Goal: Information Seeking & Learning: Learn about a topic

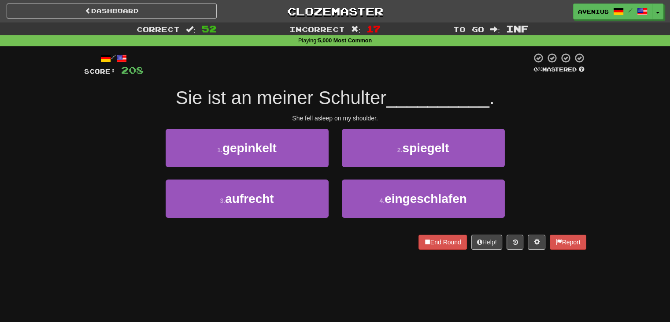
click at [593, 180] on div "Correct : 52 Incorrect : 17 To go : Inf Playing : 5,000 Most Common / Score: 20…" at bounding box center [335, 141] width 670 height 239
click at [600, 126] on div "Correct : 52 Incorrect : 17 To go : Inf Playing : 5,000 Most Common / Score: 20…" at bounding box center [335, 141] width 670 height 239
drag, startPoint x: 574, startPoint y: 177, endPoint x: 569, endPoint y: 164, distance: 13.3
click at [574, 177] on div "1 . gepinkelt 2 . spiegelt" at bounding box center [335, 154] width 529 height 51
click at [569, 159] on div "1 . gepinkelt 2 . spiegelt" at bounding box center [335, 154] width 529 height 51
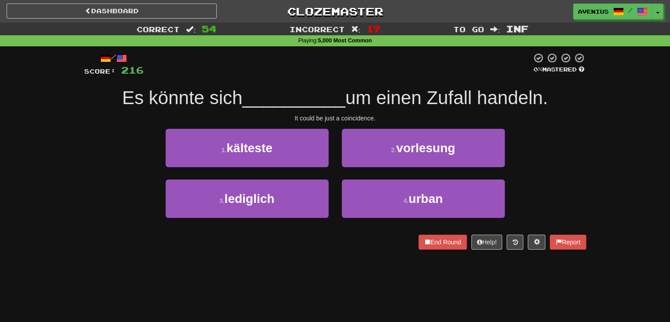
click at [616, 177] on div "Correct : 54 Incorrect : 17 To go : Inf Playing : 5,000 Most Common / Score: 21…" at bounding box center [335, 141] width 670 height 239
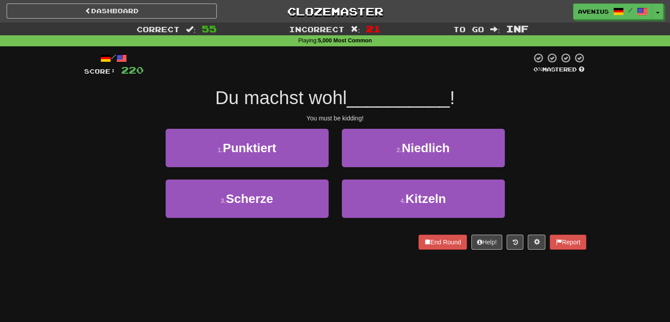
click at [556, 126] on div "/ Score: 220 0 % Mastered Du machst wohl __________ ! You must be kidding! 1 . …" at bounding box center [335, 150] width 502 height 197
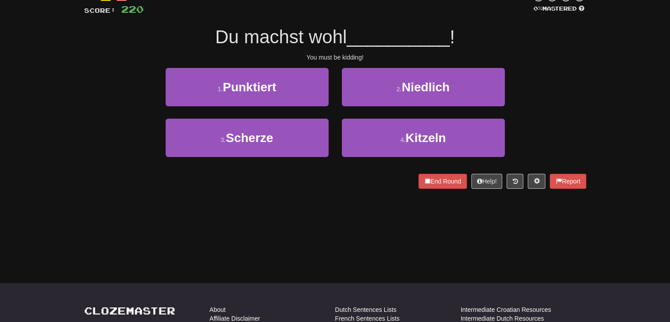
click at [599, 113] on div "Correct : 55 Incorrect : 21 To go : Inf Playing : 5,000 Most Common / Score: 22…" at bounding box center [335, 81] width 670 height 239
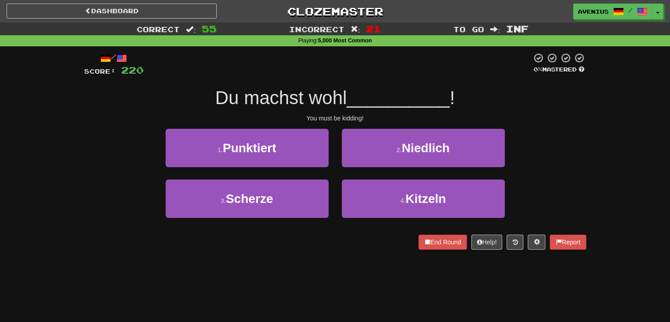
click at [592, 122] on div "/ Score: 220 0 % Mastered Du machst wohl __________ ! You must be kidding! 1 . …" at bounding box center [336, 153] width 516 height 215
click at [584, 128] on div "/ Score: 220 0 % Mastered Du machst wohl __________ ! You must be kidding! 1 . …" at bounding box center [335, 150] width 502 height 197
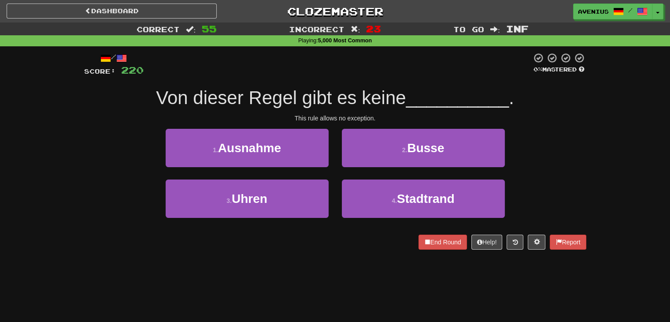
click at [589, 126] on div "/ Score: 220 0 % Mastered Von dieser Regel gibt es keine __________ . This rule…" at bounding box center [336, 153] width 516 height 215
click at [590, 128] on div "/ Score: 220 0 % Mastered Von dieser Regel gibt es keine __________ . This rule…" at bounding box center [336, 153] width 516 height 215
click at [604, 129] on div "Correct : 55 Incorrect : 23 To go : Inf Playing : 5,000 Most Common / Score: 22…" at bounding box center [335, 141] width 670 height 239
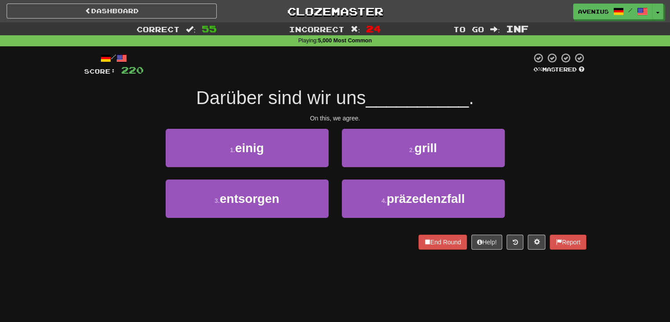
click at [590, 141] on div "/ Score: 220 0 % Mastered Darüber sind wir uns __________ . On this, we agree. …" at bounding box center [336, 153] width 516 height 215
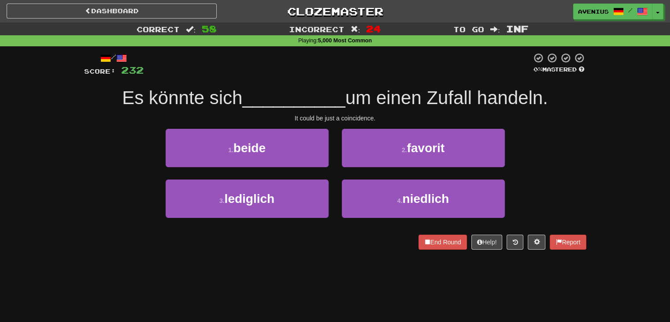
click at [590, 169] on div "/ Score: 232 0 % Mastered Es könnte sich __________ um einen Zufall handeln. It…" at bounding box center [336, 153] width 516 height 215
click at [568, 173] on div "1 . beide 2 . favorit" at bounding box center [335, 154] width 529 height 51
click at [577, 148] on div "1 . beide 2 . favorit" at bounding box center [335, 154] width 529 height 51
click at [573, 137] on div "1 . beide 2 . favorit" at bounding box center [335, 154] width 529 height 51
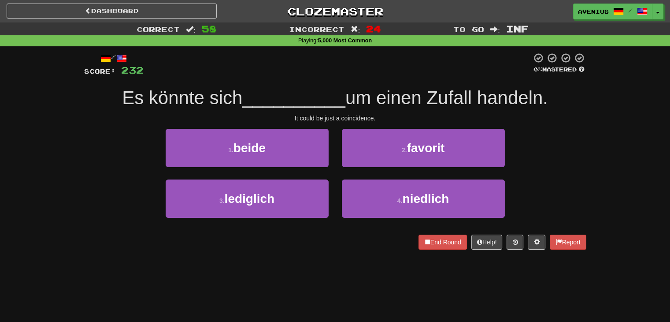
click at [608, 160] on div "Correct : 58 Incorrect : 24 To go : Inf Playing : 5,000 Most Common / Score: 23…" at bounding box center [335, 141] width 670 height 239
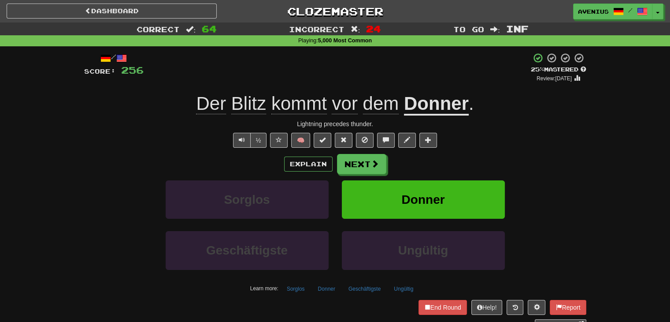
drag, startPoint x: 609, startPoint y: 150, endPoint x: 437, endPoint y: 76, distance: 186.9
click at [437, 76] on div "+ 4" at bounding box center [337, 67] width 387 height 30
click at [451, 106] on u "Donner" at bounding box center [436, 104] width 65 height 22
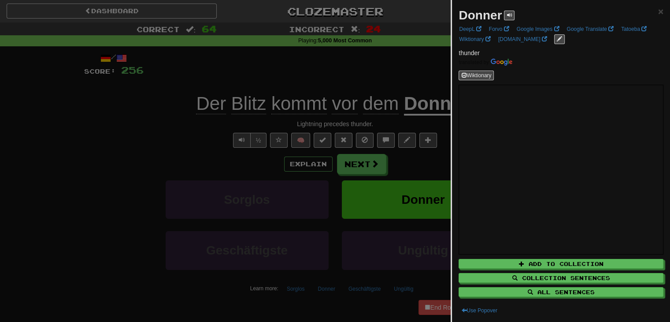
click at [409, 78] on div at bounding box center [335, 161] width 670 height 322
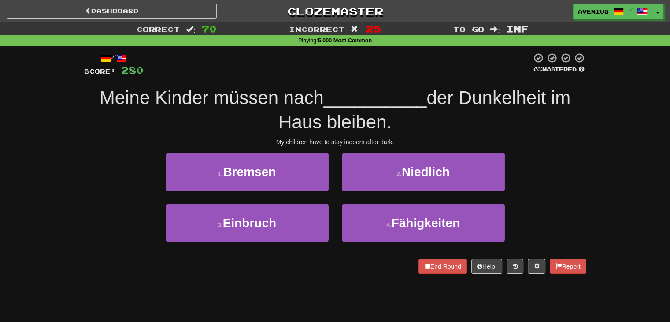
click at [616, 198] on div "Correct : 70 Incorrect : 25 To go : Inf Playing : 5,000 Most Common / Score: 28…" at bounding box center [335, 154] width 670 height 264
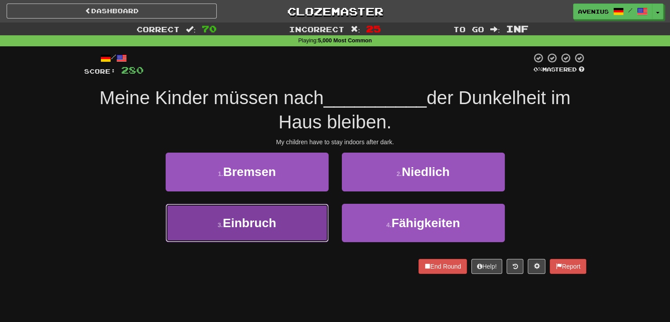
click at [269, 237] on button "3 . Einbruch" at bounding box center [247, 223] width 163 height 38
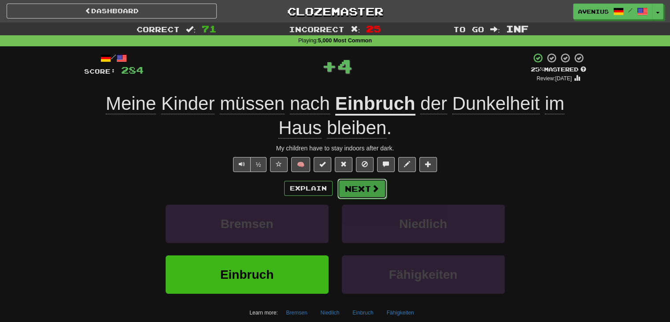
click at [377, 186] on span at bounding box center [375, 188] width 8 height 8
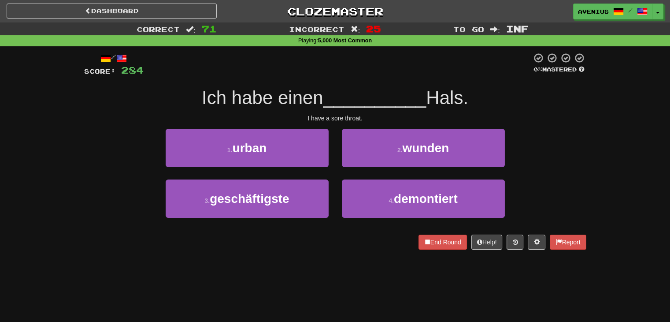
click at [612, 160] on div "Correct : 71 Incorrect : 25 To go : Inf Playing : 5,000 Most Common / Score: 28…" at bounding box center [335, 141] width 670 height 239
click at [560, 155] on div "1 . urban 2 . wunden" at bounding box center [335, 154] width 529 height 51
click at [599, 157] on div "Correct : 71 Incorrect : 25 To go : Inf Playing : 5,000 Most Common / Score: 28…" at bounding box center [335, 141] width 670 height 239
click at [568, 150] on div "1 . urban 2 . wunden" at bounding box center [335, 154] width 529 height 51
click at [568, 153] on div "1 . urban 2 . wunden" at bounding box center [335, 154] width 529 height 51
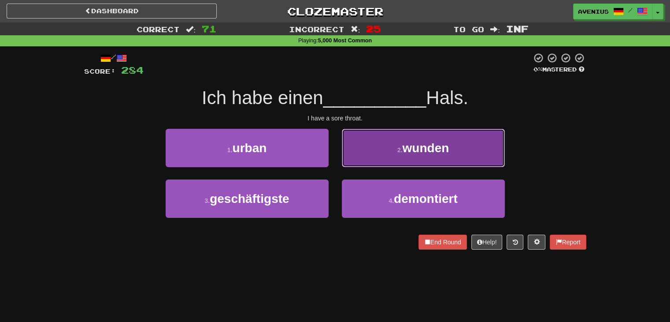
click at [492, 153] on button "2 . wunden" at bounding box center [423, 148] width 163 height 38
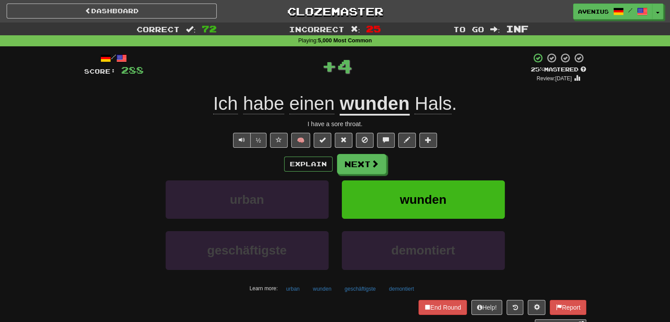
click at [394, 172] on div "Explain Next" at bounding box center [335, 164] width 502 height 20
click at [375, 163] on span at bounding box center [375, 164] width 8 height 8
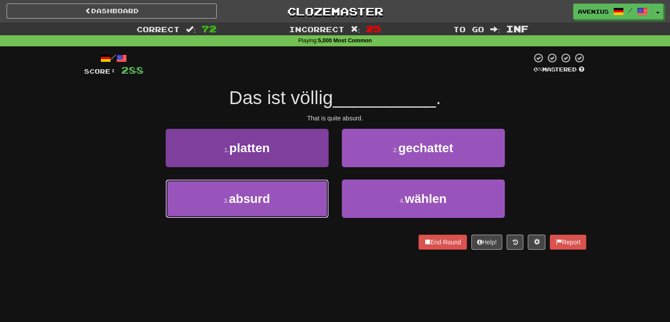
click at [293, 204] on button "3 . absurd" at bounding box center [247, 198] width 163 height 38
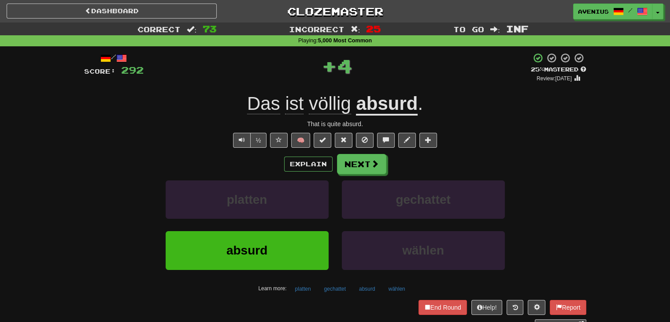
click at [391, 151] on div "/ Score: 292 + 4 25 % Mastered Review: [DATE] Das ist völlig absurd . That is q…" at bounding box center [335, 190] width 502 height 276
click at [375, 170] on button "Next" at bounding box center [362, 164] width 49 height 20
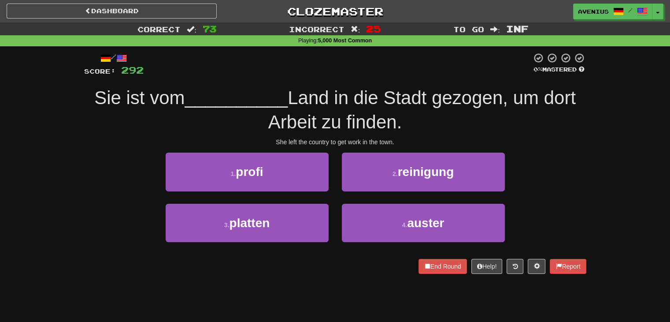
click at [335, 197] on div "2 . reinigung" at bounding box center [423, 177] width 176 height 51
click at [610, 186] on div "Correct : 73 Incorrect : 25 To go : Inf Playing : 5,000 Most Common / Score: 29…" at bounding box center [335, 154] width 670 height 264
drag, startPoint x: 592, startPoint y: 188, endPoint x: 611, endPoint y: 181, distance: 20.0
click at [611, 181] on div "Correct : 73 Incorrect : 25 To go : Inf Playing : 5,000 Most Common / Score: 29…" at bounding box center [335, 154] width 670 height 264
click at [591, 156] on div "/ Score: 292 0 % Mastered Sie ist vom __________ Land in die Stadt gezogen, um …" at bounding box center [336, 165] width 516 height 239
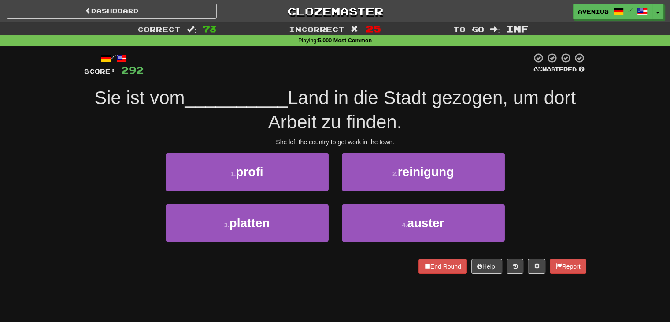
click at [552, 159] on div "1 . profi 2 . reinigung" at bounding box center [335, 177] width 529 height 51
click at [556, 178] on div "1 . profi 2 . reinigung" at bounding box center [335, 177] width 529 height 51
click at [525, 163] on div "1 . profi 2 . reinigung" at bounding box center [335, 177] width 529 height 51
drag, startPoint x: 521, startPoint y: 164, endPoint x: 547, endPoint y: 160, distance: 26.8
click at [547, 160] on div "1 . profi 2 . reinigung" at bounding box center [335, 177] width 529 height 51
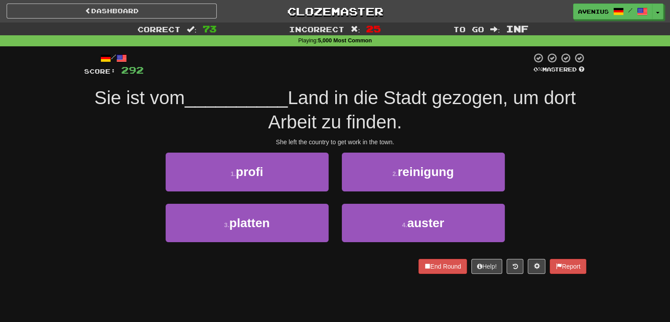
click at [534, 164] on div "1 . profi 2 . reinigung" at bounding box center [335, 177] width 529 height 51
click at [539, 157] on div "1 . profi 2 . reinigung" at bounding box center [335, 177] width 529 height 51
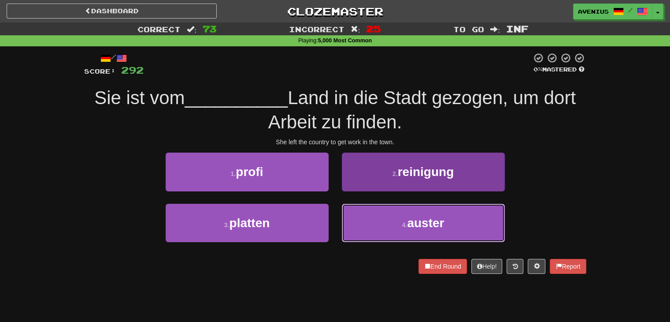
drag, startPoint x: 368, startPoint y: 219, endPoint x: 362, endPoint y: 219, distance: 5.7
click at [366, 220] on button "4 . auster" at bounding box center [423, 223] width 163 height 38
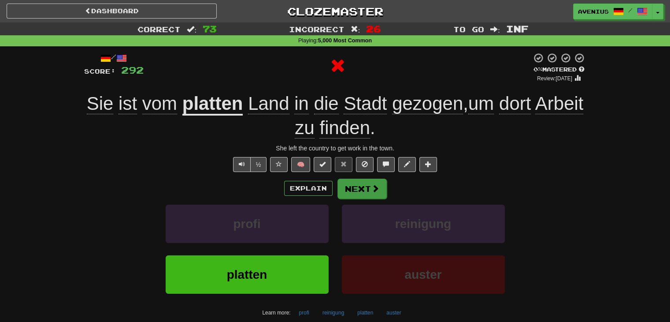
drag, startPoint x: 335, startPoint y: 196, endPoint x: 344, endPoint y: 194, distance: 9.0
click at [344, 194] on div "Explain Next" at bounding box center [335, 188] width 502 height 20
click at [344, 194] on button "Next" at bounding box center [362, 188] width 49 height 20
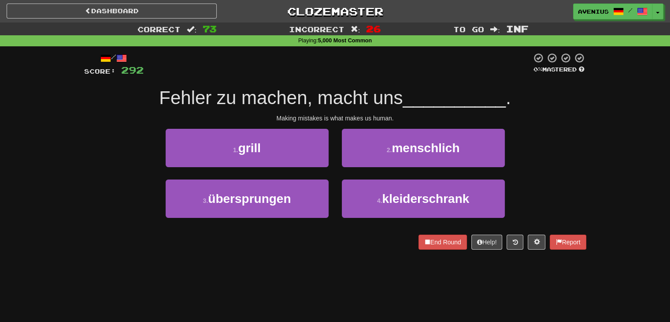
click at [606, 138] on div "Correct : 73 Incorrect : 26 To go : Inf Playing : 5,000 Most Common / Score: 29…" at bounding box center [335, 141] width 670 height 239
click at [600, 148] on div "Correct : 73 Incorrect : 26 To go : Inf Playing : 5,000 Most Common / Score: 29…" at bounding box center [335, 141] width 670 height 239
click at [648, 118] on div "Correct : 73 Incorrect : 26 To go : Inf Playing : 5,000 Most Common / Score: 29…" at bounding box center [335, 141] width 670 height 239
click at [651, 119] on div "Correct : 73 Incorrect : 26 To go : Inf Playing : 5,000 Most Common / Score: 29…" at bounding box center [335, 141] width 670 height 239
click at [619, 136] on div "Correct : 73 Incorrect : 26 To go : Inf Playing : 5,000 Most Common / Score: 29…" at bounding box center [335, 141] width 670 height 239
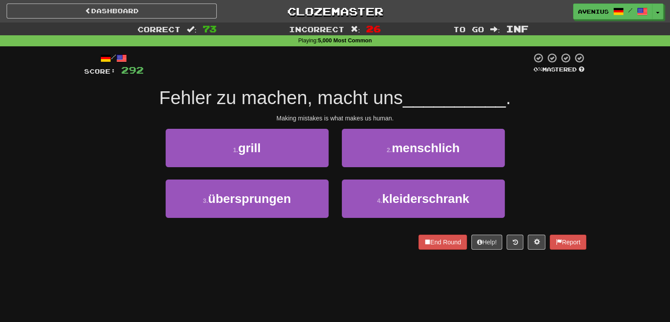
click at [635, 131] on div "Correct : 73 Incorrect : 26 To go : Inf Playing : 5,000 Most Common / Score: 29…" at bounding box center [335, 141] width 670 height 239
click at [604, 141] on div "Correct : 73 Incorrect : 26 To go : Inf Playing : 5,000 Most Common / Score: 29…" at bounding box center [335, 141] width 670 height 239
click at [603, 140] on div "Correct : 73 Incorrect : 26 To go : Inf Playing : 5,000 Most Common / Score: 29…" at bounding box center [335, 141] width 670 height 239
click at [585, 141] on div "1 . grill 2 . menschlich" at bounding box center [335, 154] width 529 height 51
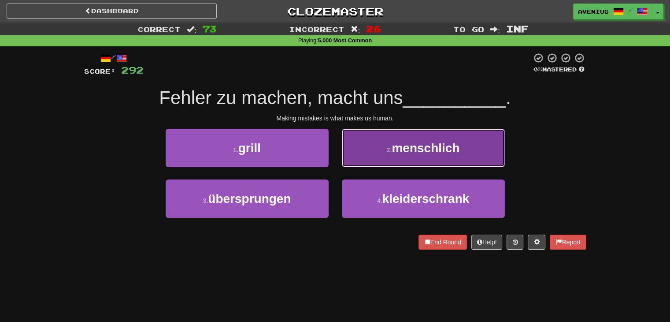
click at [382, 156] on button "2 . menschlich" at bounding box center [423, 148] width 163 height 38
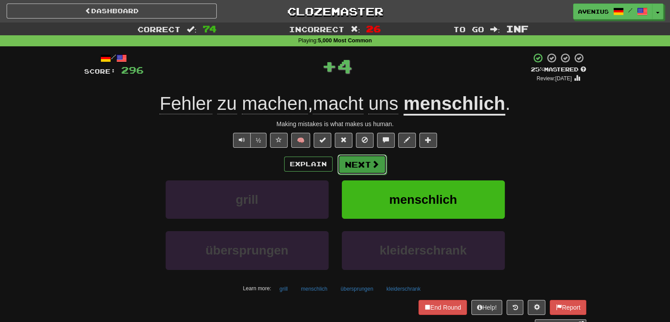
click at [377, 160] on span at bounding box center [375, 164] width 8 height 8
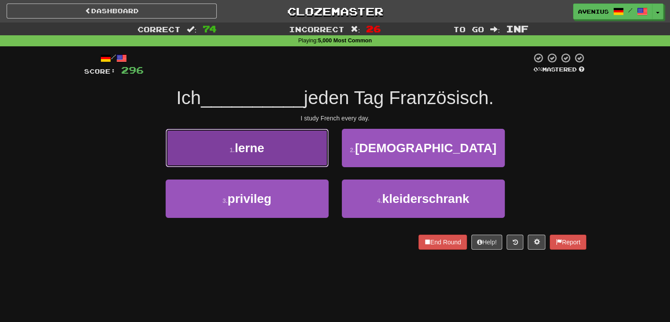
click at [314, 157] on button "1 . lerne" at bounding box center [247, 148] width 163 height 38
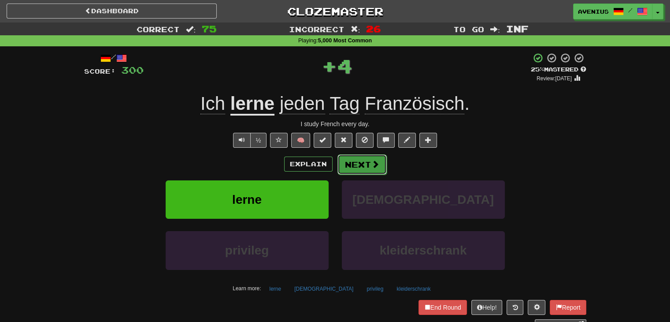
click at [374, 164] on span at bounding box center [375, 164] width 8 height 8
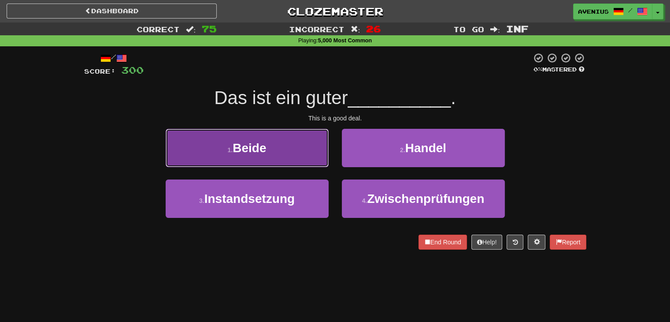
click at [299, 148] on button "1 . Beide" at bounding box center [247, 148] width 163 height 38
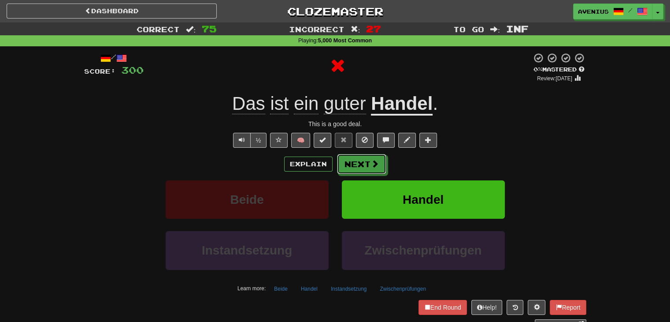
click at [359, 165] on button "Next" at bounding box center [361, 164] width 49 height 20
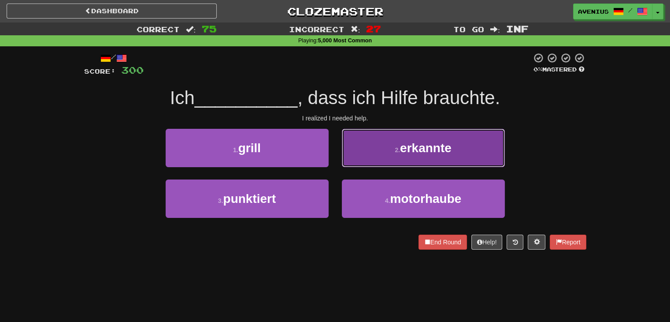
click at [368, 159] on button "2 . erkannte" at bounding box center [423, 148] width 163 height 38
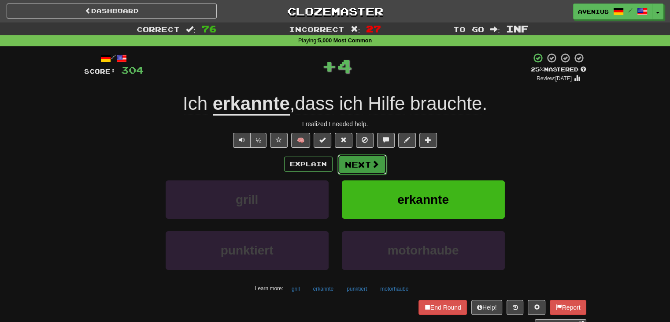
click at [360, 162] on button "Next" at bounding box center [362, 164] width 49 height 20
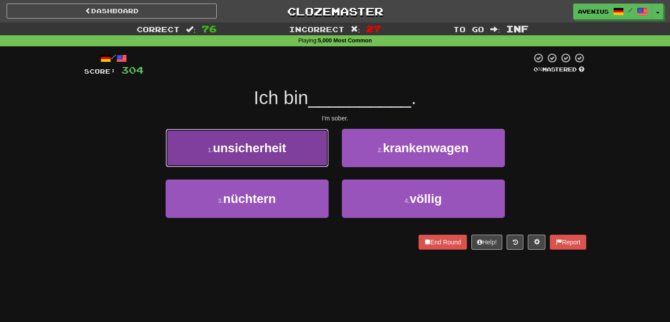
click at [308, 150] on button "1 . unsicherheit" at bounding box center [247, 148] width 163 height 38
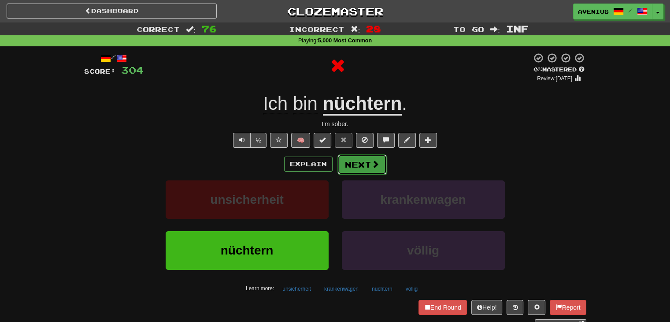
click at [358, 164] on button "Next" at bounding box center [362, 164] width 49 height 20
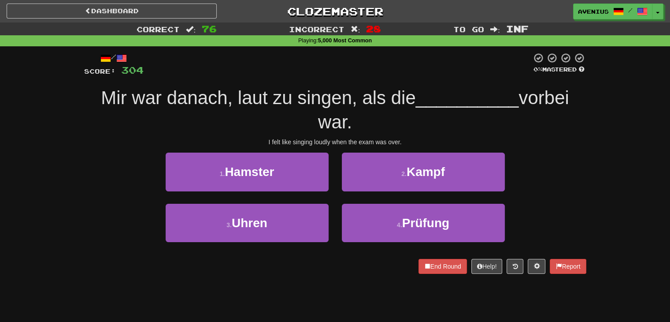
click at [607, 145] on div "Correct : 76 Incorrect : 28 To go : Inf Playing : 5,000 Most Common / Score: 30…" at bounding box center [335, 154] width 670 height 264
drag, startPoint x: 607, startPoint y: 145, endPoint x: 626, endPoint y: 154, distance: 21.3
click at [626, 154] on div "Correct : 76 Incorrect : 28 To go : Inf Playing : 5,000 Most Common / Score: 30…" at bounding box center [335, 154] width 670 height 264
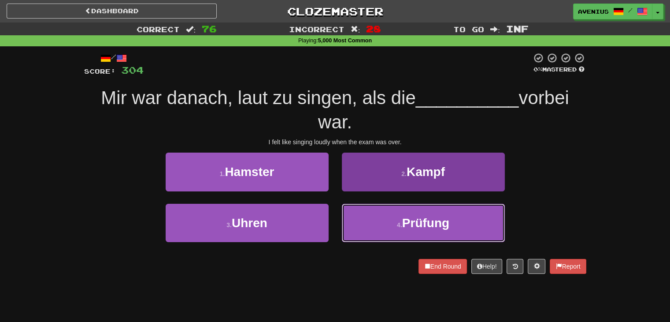
drag, startPoint x: 455, startPoint y: 210, endPoint x: 438, endPoint y: 202, distance: 18.3
click at [455, 210] on button "4 . Prüfung" at bounding box center [423, 223] width 163 height 38
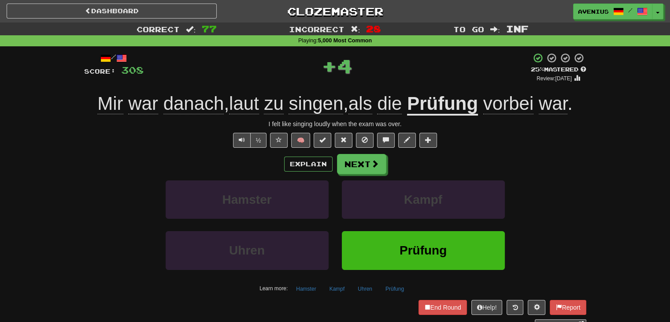
click at [397, 175] on div "Explain Next Hamster Kampf Uhren Prüfung Learn more: Hamster Kampf Uhren Prüfung" at bounding box center [335, 224] width 502 height 141
click at [354, 167] on button "Next" at bounding box center [362, 164] width 49 height 20
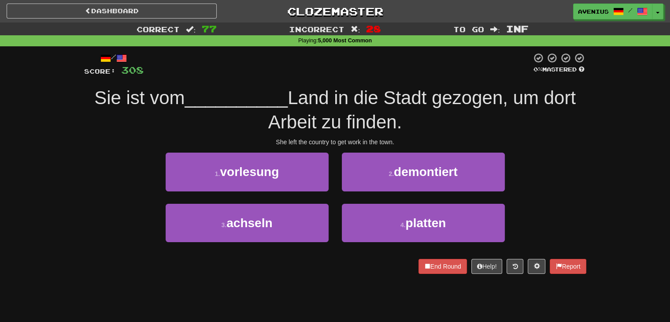
click at [528, 164] on div "1 . vorlesung 2 . demontiert" at bounding box center [335, 177] width 529 height 51
drag, startPoint x: 528, startPoint y: 164, endPoint x: 618, endPoint y: 142, distance: 92.1
click at [618, 142] on div "Correct : 77 Incorrect : 28 To go : Inf Playing : 5,000 Most Common / Score: 30…" at bounding box center [335, 154] width 670 height 264
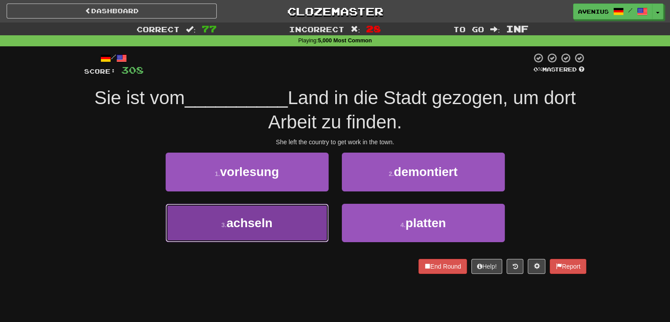
click at [305, 222] on button "3 . achseln" at bounding box center [247, 223] width 163 height 38
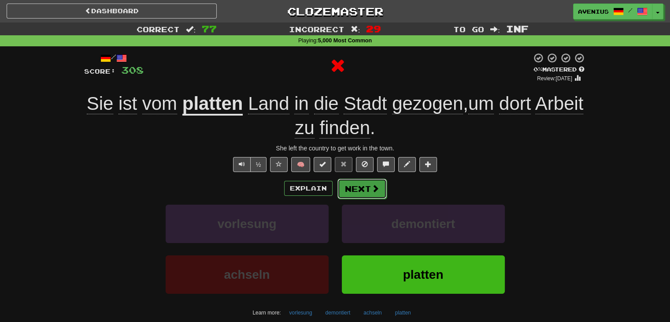
click at [349, 184] on button "Next" at bounding box center [362, 188] width 49 height 20
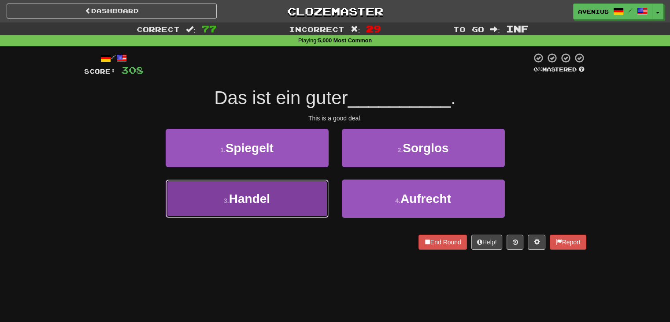
click at [303, 204] on button "3 . Handel" at bounding box center [247, 198] width 163 height 38
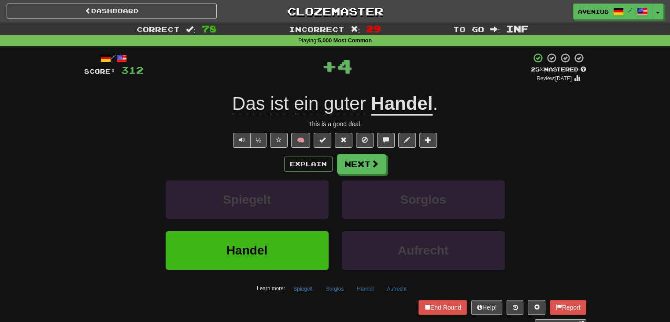
click at [364, 156] on button "Next" at bounding box center [361, 164] width 49 height 20
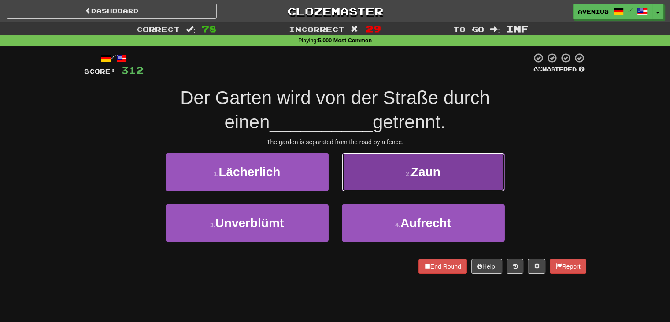
click at [367, 189] on button "2 . Zaun" at bounding box center [423, 171] width 163 height 38
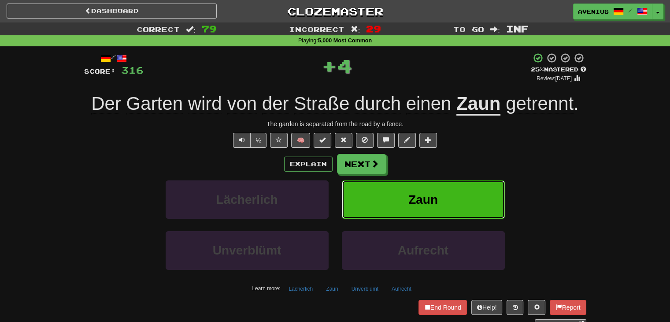
click at [361, 191] on button "Zaun" at bounding box center [423, 199] width 163 height 38
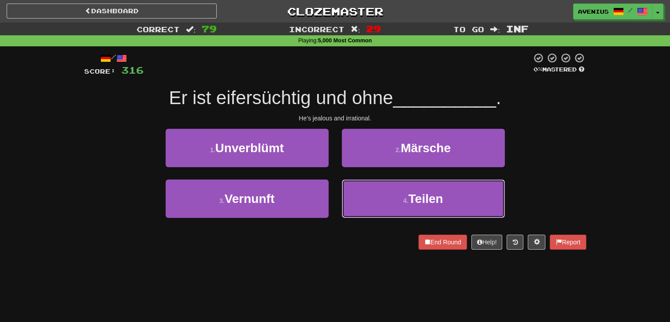
drag, startPoint x: 361, startPoint y: 193, endPoint x: 359, endPoint y: 178, distance: 15.1
click at [361, 194] on button "4 . Teilen" at bounding box center [423, 198] width 163 height 38
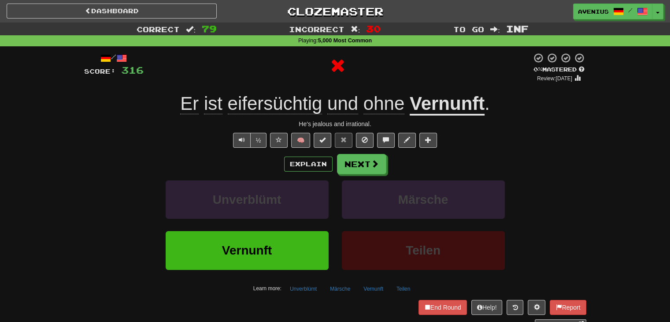
click at [357, 169] on button "Next" at bounding box center [361, 164] width 49 height 20
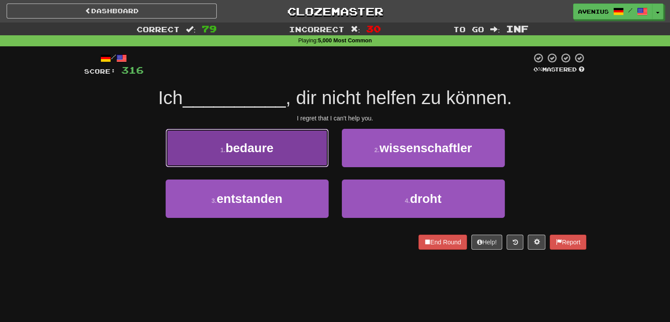
click at [297, 152] on button "1 . bedaure" at bounding box center [247, 148] width 163 height 38
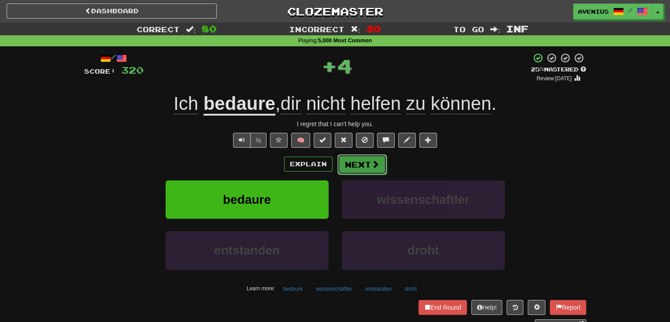
click at [363, 171] on button "Next" at bounding box center [362, 164] width 49 height 20
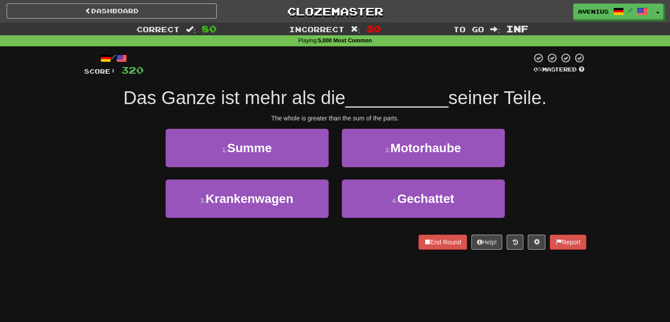
drag, startPoint x: 334, startPoint y: 171, endPoint x: 330, endPoint y: 169, distance: 4.5
click at [330, 169] on div "1 . Summe" at bounding box center [247, 154] width 176 height 51
drag, startPoint x: 333, startPoint y: 169, endPoint x: 152, endPoint y: 133, distance: 183.7
click at [152, 133] on div "1 . Summe 2 . Motorhaube" at bounding box center [335, 154] width 529 height 51
drag, startPoint x: 318, startPoint y: 180, endPoint x: 98, endPoint y: 157, distance: 221.5
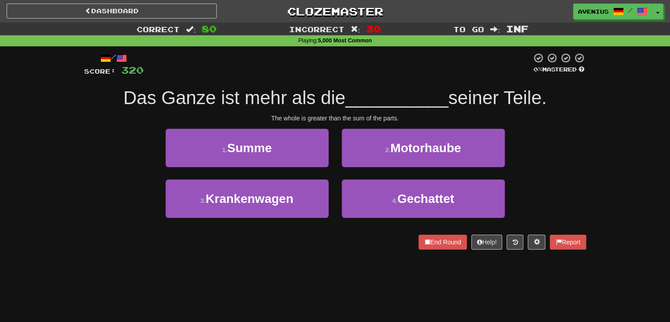
click at [98, 157] on div "1 . Summe 2 . Motorhaube" at bounding box center [335, 154] width 529 height 51
click at [120, 158] on div "1 . Summe 2 . Motorhaube" at bounding box center [335, 154] width 529 height 51
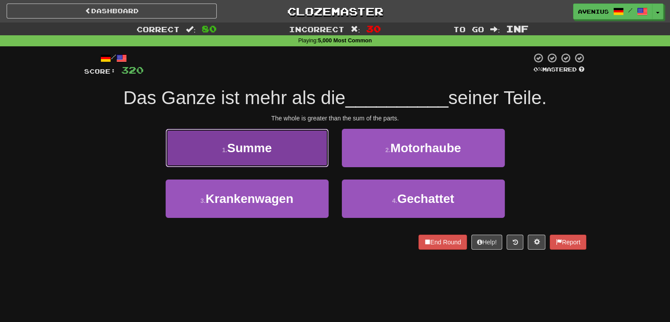
click at [264, 165] on button "1 . Summe" at bounding box center [247, 148] width 163 height 38
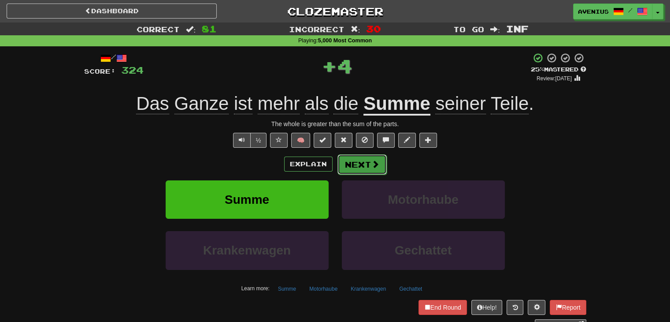
click at [360, 164] on button "Next" at bounding box center [362, 164] width 49 height 20
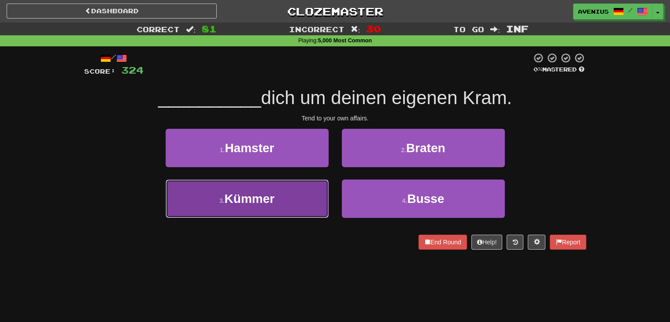
click at [293, 202] on button "3 . Kümmer" at bounding box center [247, 198] width 163 height 38
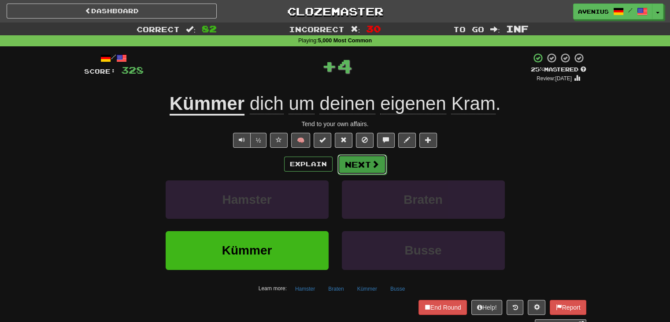
click at [365, 163] on button "Next" at bounding box center [362, 164] width 49 height 20
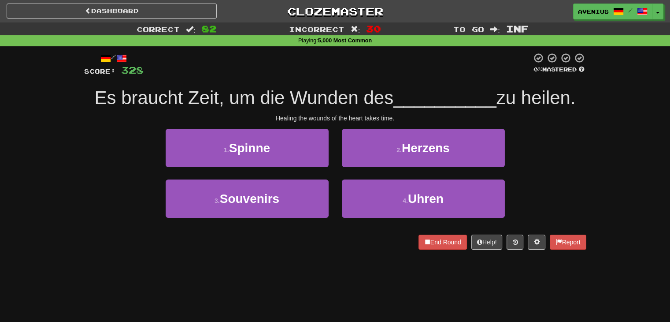
click at [347, 167] on div "2 . Herzens" at bounding box center [423, 154] width 176 height 51
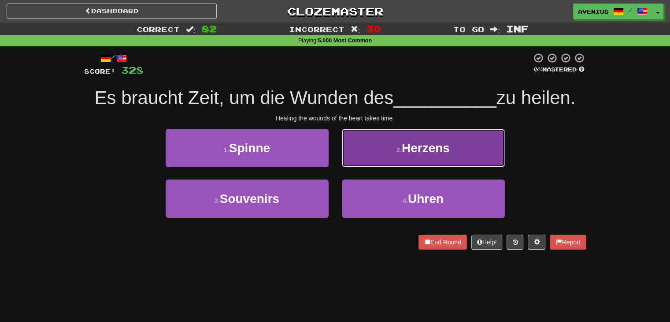
click at [356, 158] on button "2 . Herzens" at bounding box center [423, 148] width 163 height 38
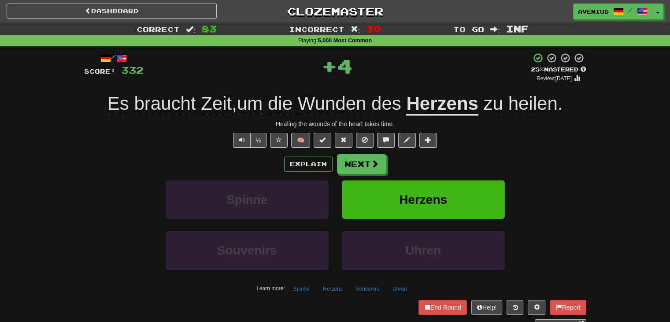
click at [345, 166] on button "Next" at bounding box center [361, 164] width 49 height 20
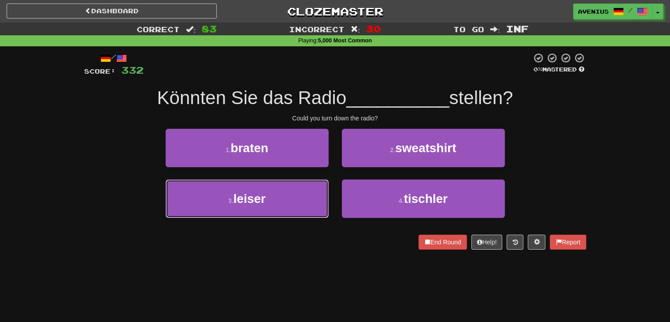
drag, startPoint x: 283, startPoint y: 196, endPoint x: 314, endPoint y: 178, distance: 35.7
click at [283, 197] on button "3 . leiser" at bounding box center [247, 198] width 163 height 38
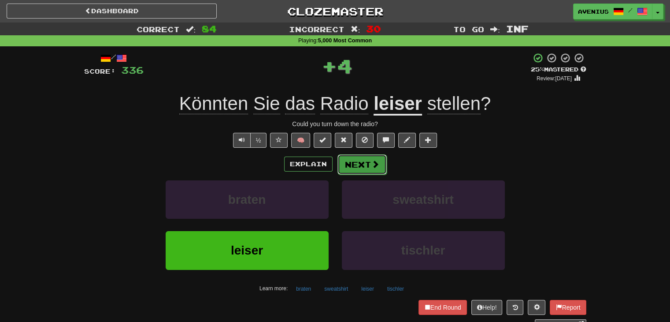
click at [368, 164] on button "Next" at bounding box center [362, 164] width 49 height 20
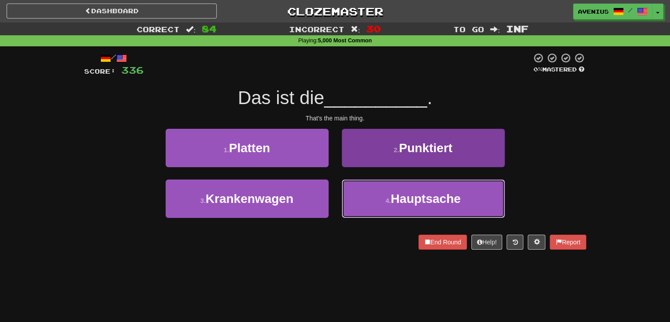
drag, startPoint x: 364, startPoint y: 197, endPoint x: 358, endPoint y: 194, distance: 6.9
click at [363, 200] on button "4 . Hauptsache" at bounding box center [423, 198] width 163 height 38
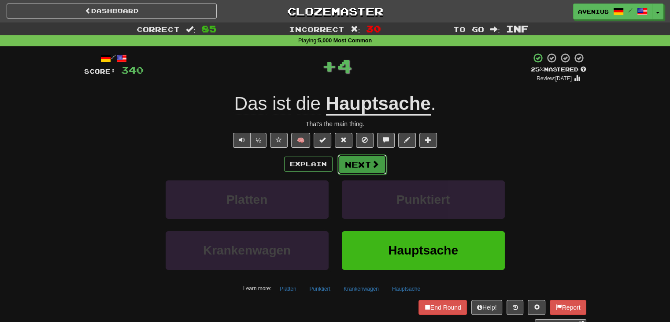
click at [351, 166] on button "Next" at bounding box center [362, 164] width 49 height 20
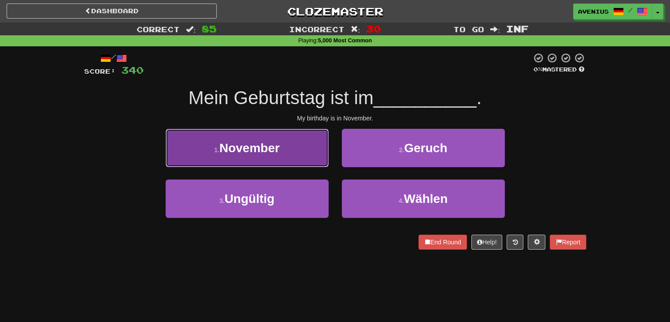
click at [305, 154] on button "1 . November" at bounding box center [247, 148] width 163 height 38
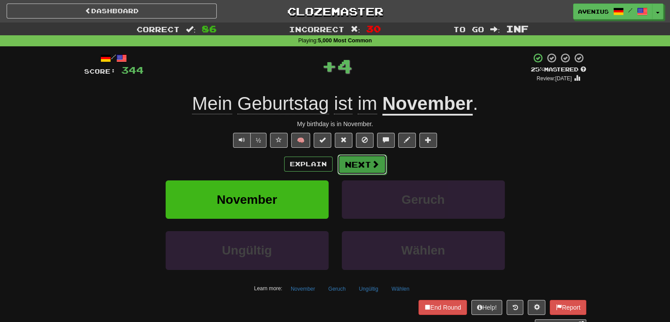
click at [361, 169] on button "Next" at bounding box center [362, 164] width 49 height 20
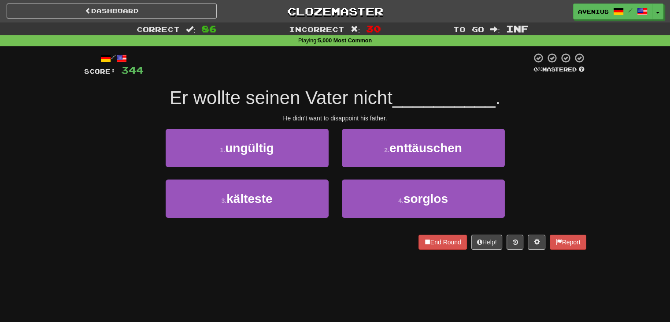
click at [553, 157] on div "1 . ungültig 2 . enttäuschen" at bounding box center [335, 154] width 529 height 51
drag, startPoint x: 553, startPoint y: 147, endPoint x: 612, endPoint y: 157, distance: 60.0
click at [612, 157] on div "Correct : 86 Incorrect : 30 To go : Inf Playing : 5,000 Most Common / Score: 34…" at bounding box center [335, 141] width 670 height 239
drag, startPoint x: 598, startPoint y: 157, endPoint x: 627, endPoint y: 141, distance: 33.1
click at [627, 141] on div "Correct : 86 Incorrect : 30 To go : Inf Playing : 5,000 Most Common / Score: 34…" at bounding box center [335, 141] width 670 height 239
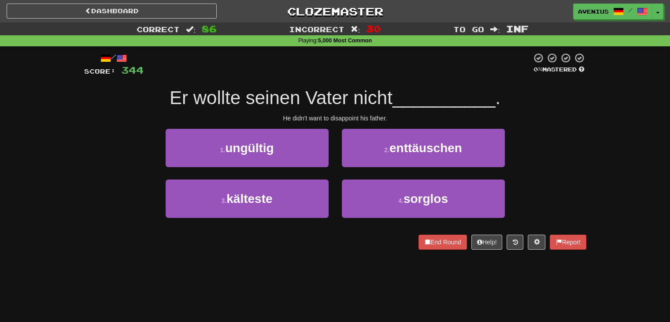
drag, startPoint x: 607, startPoint y: 148, endPoint x: 643, endPoint y: 150, distance: 36.2
click at [643, 150] on div "Correct : 86 Incorrect : 30 To go : Inf Playing : 5,000 Most Common / Score: 34…" at bounding box center [335, 141] width 670 height 239
click at [607, 143] on div "Correct : 86 Incorrect : 30 To go : Inf Playing : 5,000 Most Common / Score: 34…" at bounding box center [335, 141] width 670 height 239
click at [554, 187] on div "3 . kälteste 4 . sorglos" at bounding box center [335, 204] width 529 height 51
click at [597, 129] on div "Correct : 86 Incorrect : 30 To go : Inf Playing : 5,000 Most Common / Score: 34…" at bounding box center [335, 141] width 670 height 239
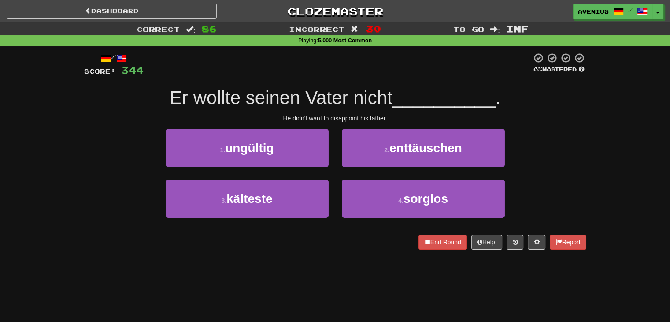
click at [589, 128] on div "/ Score: 344 0 % Mastered Er wollte seinen Vater nicht __________ . He didn't w…" at bounding box center [336, 153] width 516 height 215
click at [617, 142] on div "Correct : 86 Incorrect : 30 To go : Inf Playing : 5,000 Most Common / Score: 34…" at bounding box center [335, 141] width 670 height 239
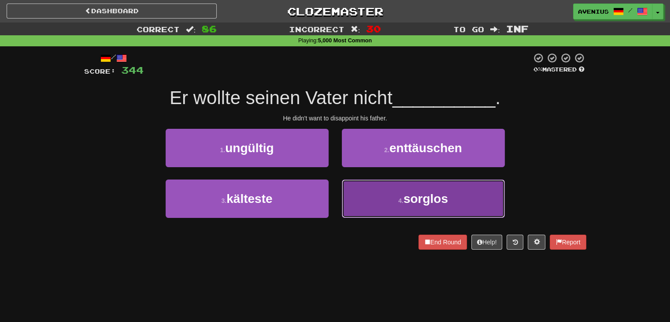
click at [432, 194] on span "sorglos" at bounding box center [426, 199] width 45 height 14
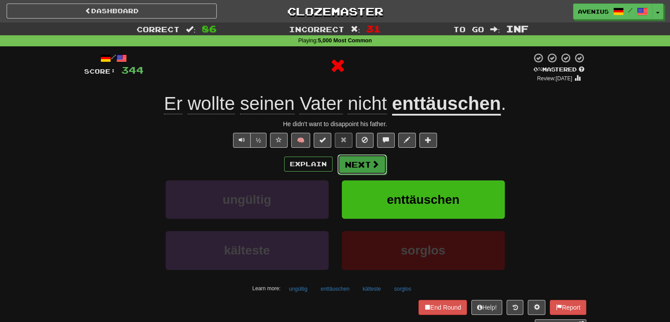
click at [380, 165] on button "Next" at bounding box center [362, 164] width 49 height 20
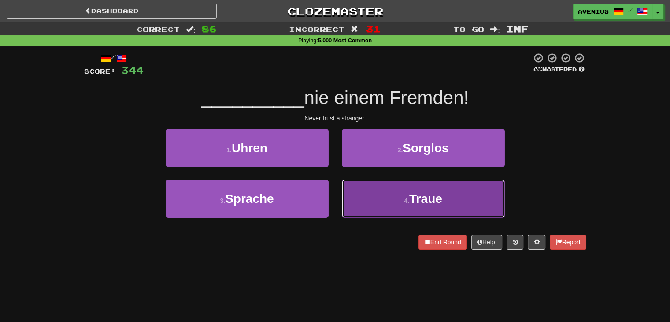
click at [374, 194] on button "4 . Traue" at bounding box center [423, 198] width 163 height 38
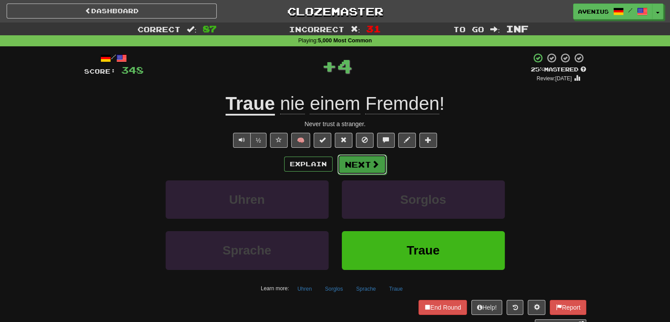
click at [368, 164] on button "Next" at bounding box center [362, 164] width 49 height 20
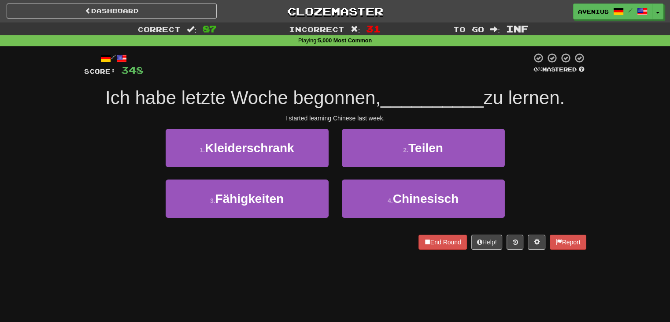
click at [628, 142] on div "Correct : 87 Incorrect : 31 To go : Inf Playing : 5,000 Most Common / Score: 34…" at bounding box center [335, 141] width 670 height 239
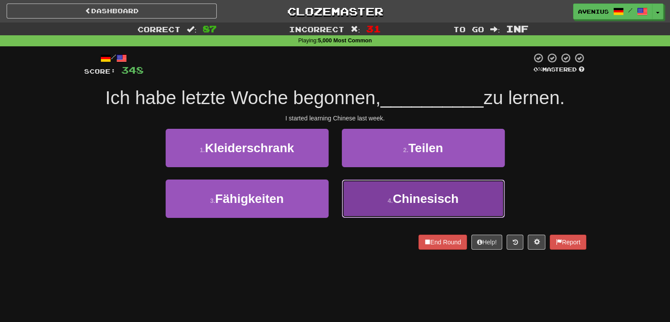
click at [435, 195] on span "Chinesisch" at bounding box center [426, 199] width 66 height 14
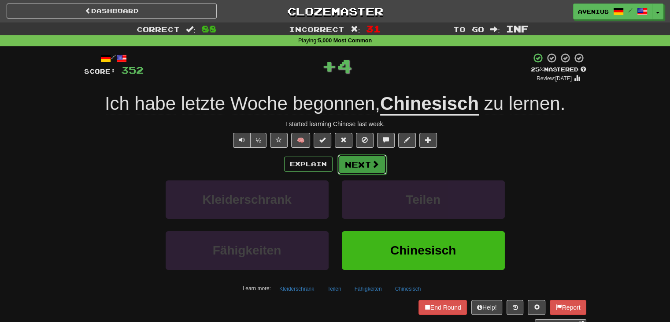
click at [382, 169] on button "Next" at bounding box center [362, 164] width 49 height 20
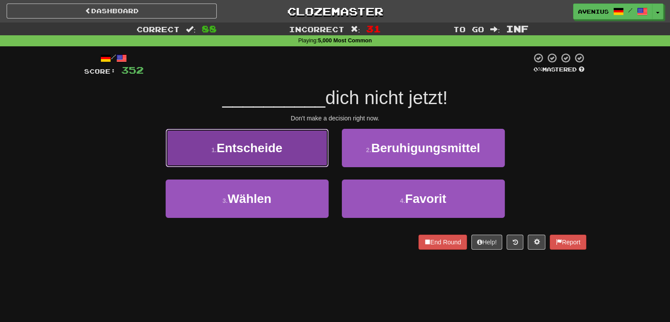
click at [317, 159] on button "1 . Entscheide" at bounding box center [247, 148] width 163 height 38
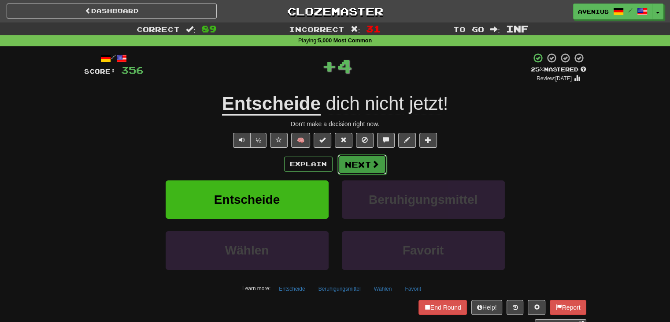
drag, startPoint x: 317, startPoint y: 159, endPoint x: 351, endPoint y: 168, distance: 35.6
click at [351, 168] on button "Next" at bounding box center [362, 164] width 49 height 20
